Goal: Navigation & Orientation: Find specific page/section

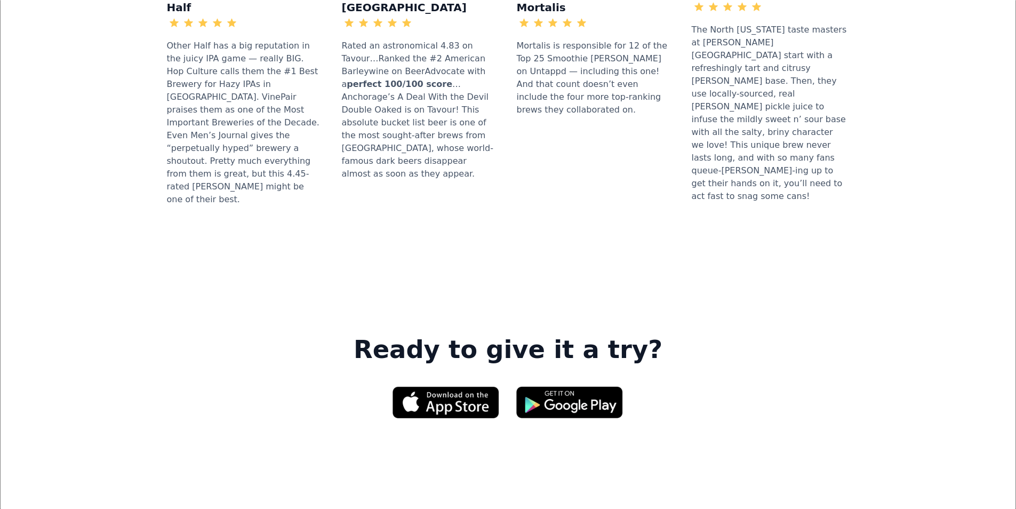
scroll to position [1494, 0]
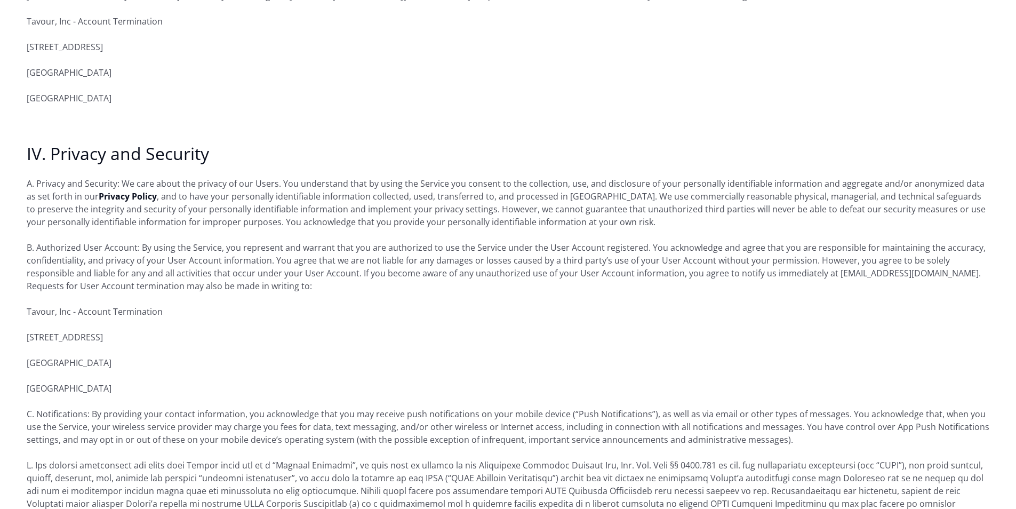
scroll to position [1387, 0]
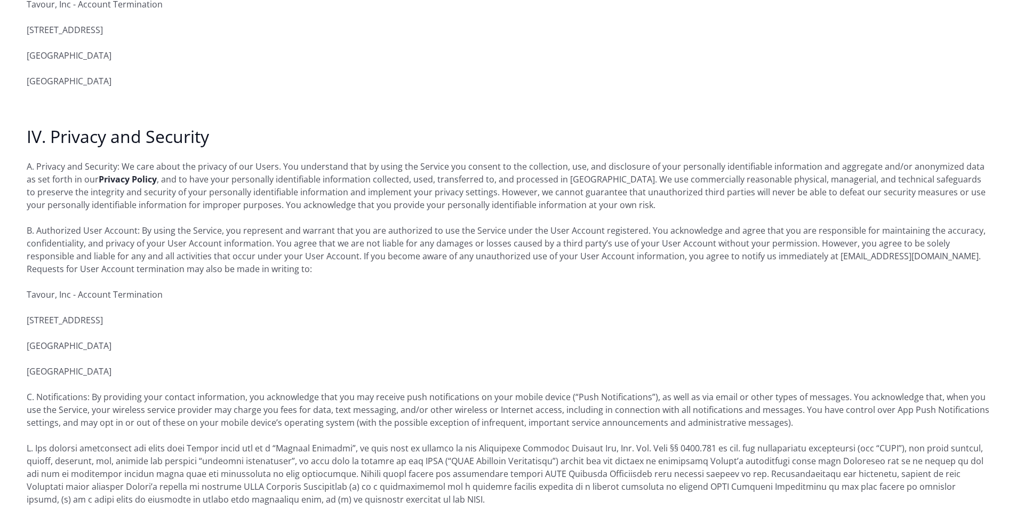
click at [106, 173] on strong "Privacy Policy" at bounding box center [128, 179] width 58 height 12
